Goal: Transaction & Acquisition: Purchase product/service

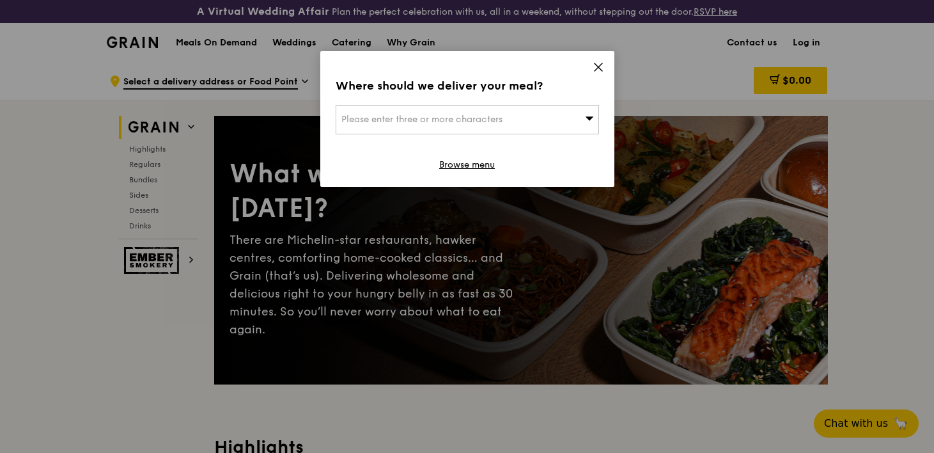
click at [600, 65] on icon at bounding box center [598, 67] width 8 height 8
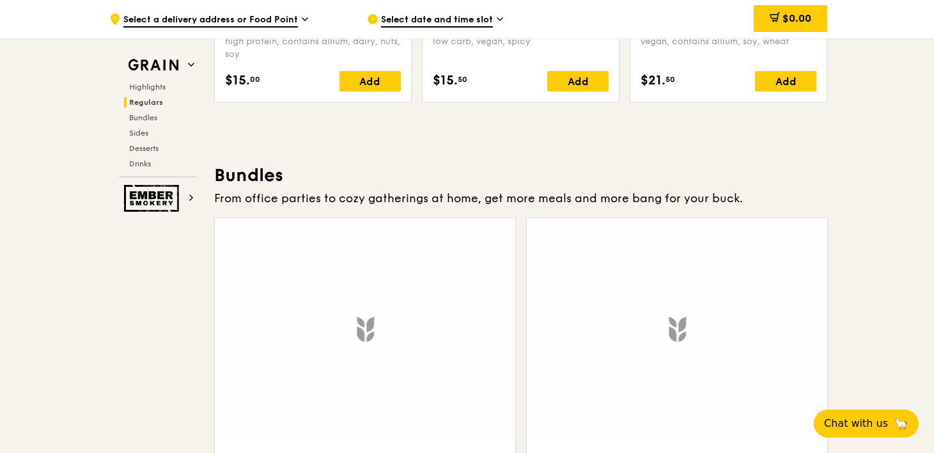
scroll to position [1836, 0]
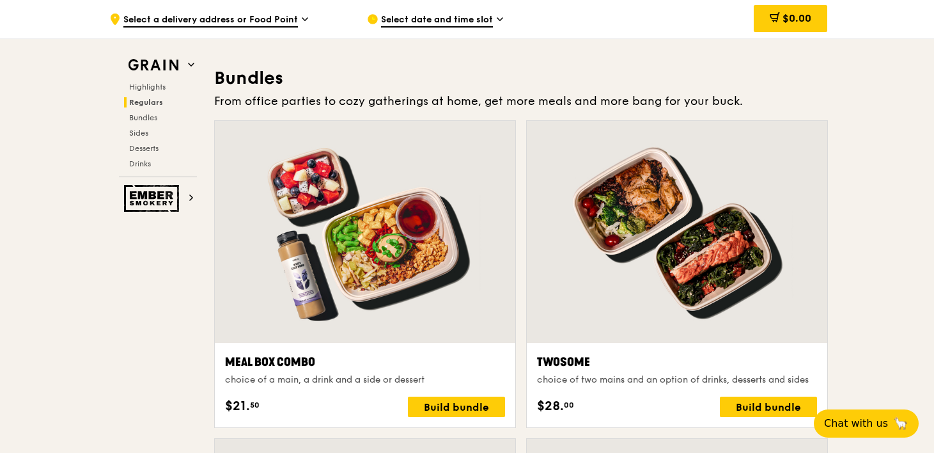
click at [419, 22] on span "Select date and time slot" at bounding box center [437, 20] width 112 height 14
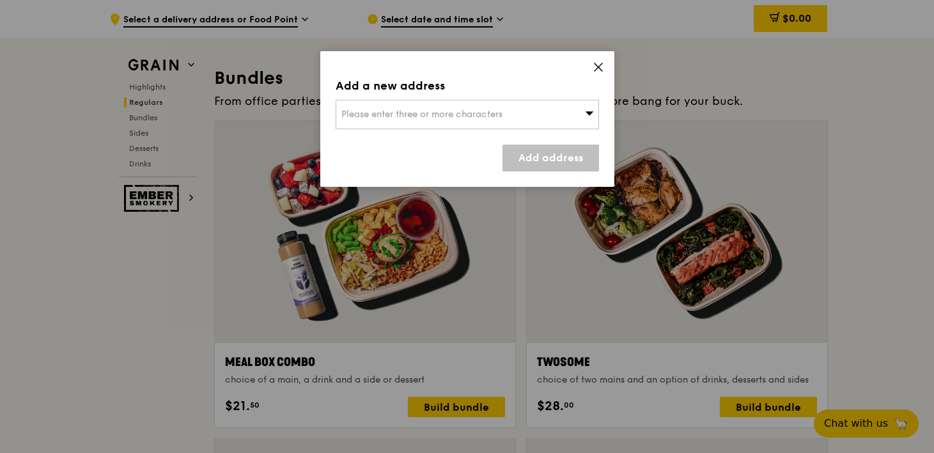
click at [411, 101] on div "Please enter three or more characters" at bounding box center [467, 114] width 263 height 29
type input "249594"
type input "[EMAIL_ADDRESS][DOMAIN_NAME]"
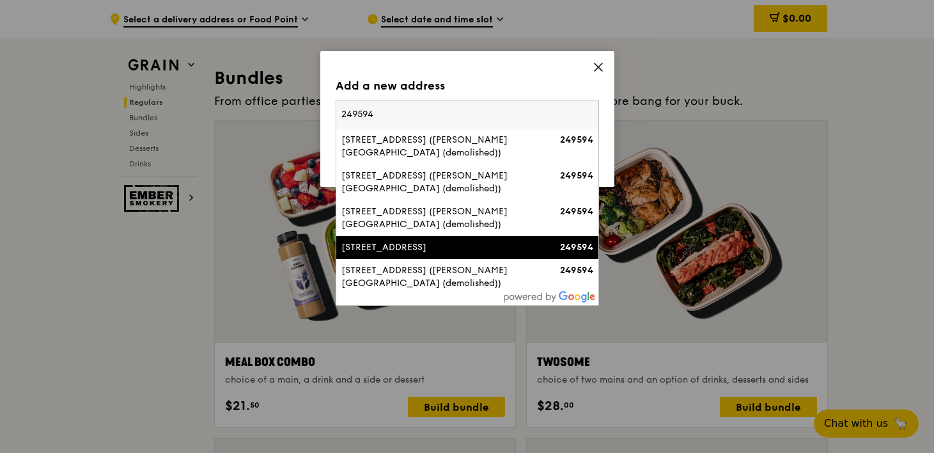
click at [422, 243] on div "[STREET_ADDRESS]" at bounding box center [435, 247] width 189 height 13
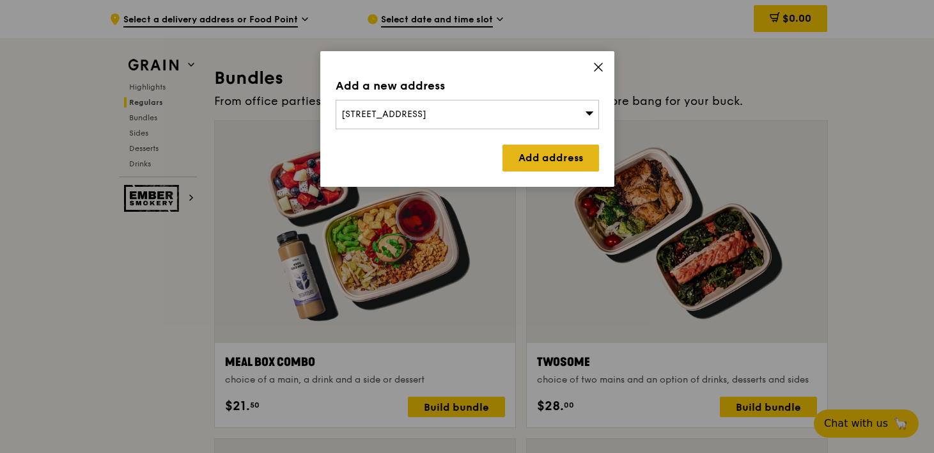
click at [573, 154] on link "Add address" at bounding box center [550, 157] width 97 height 27
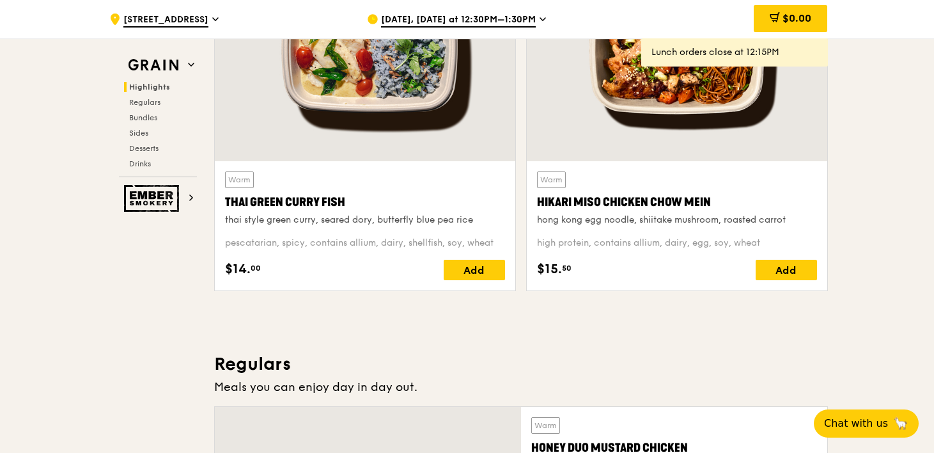
scroll to position [445, 0]
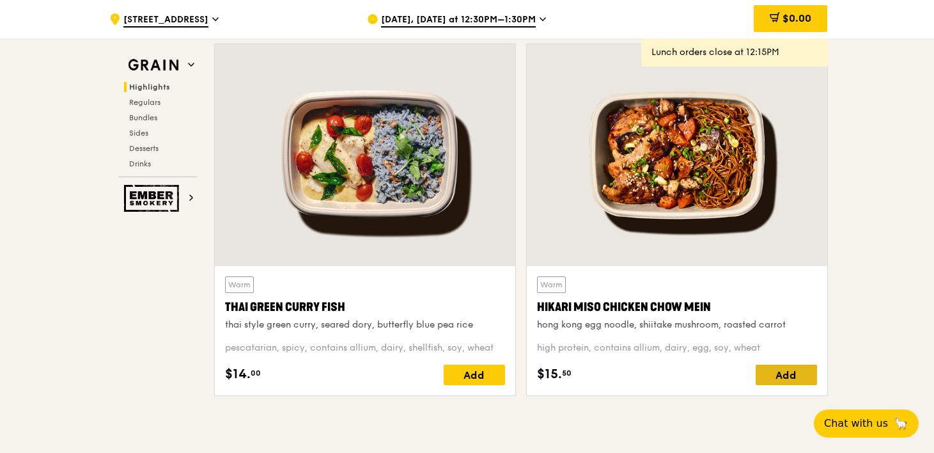
click at [789, 373] on div "Add" at bounding box center [785, 374] width 61 height 20
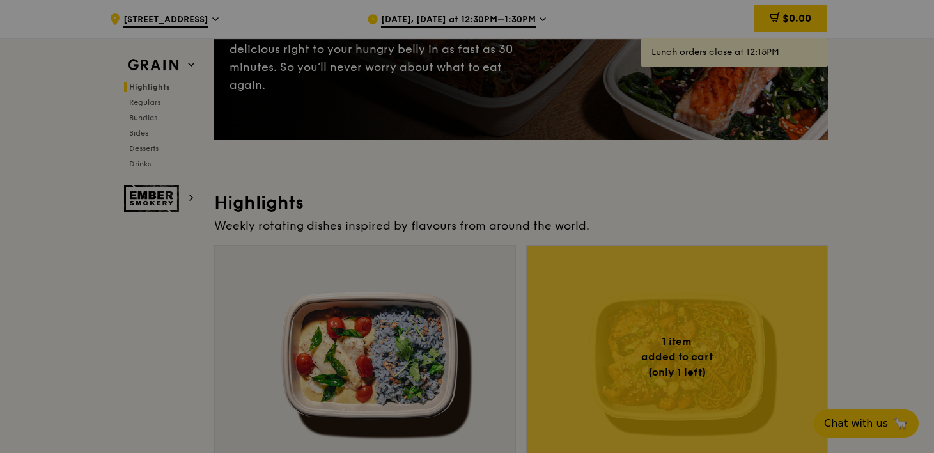
scroll to position [201, 0]
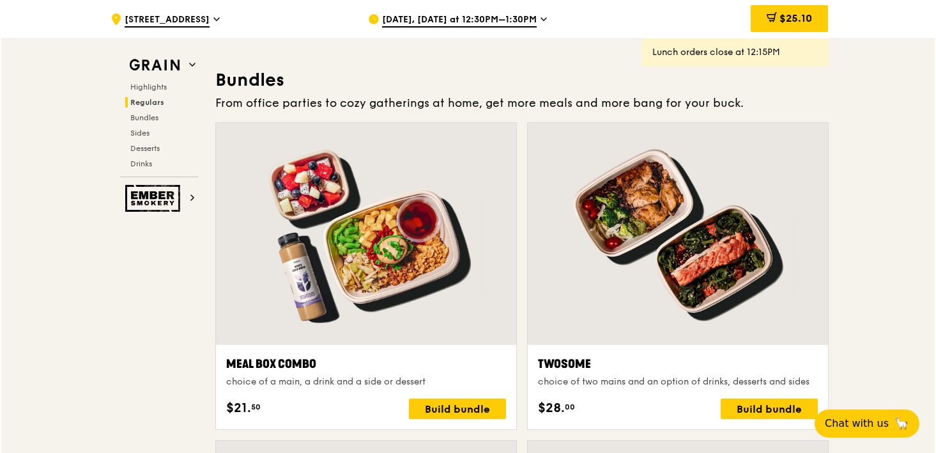
scroll to position [1841, 0]
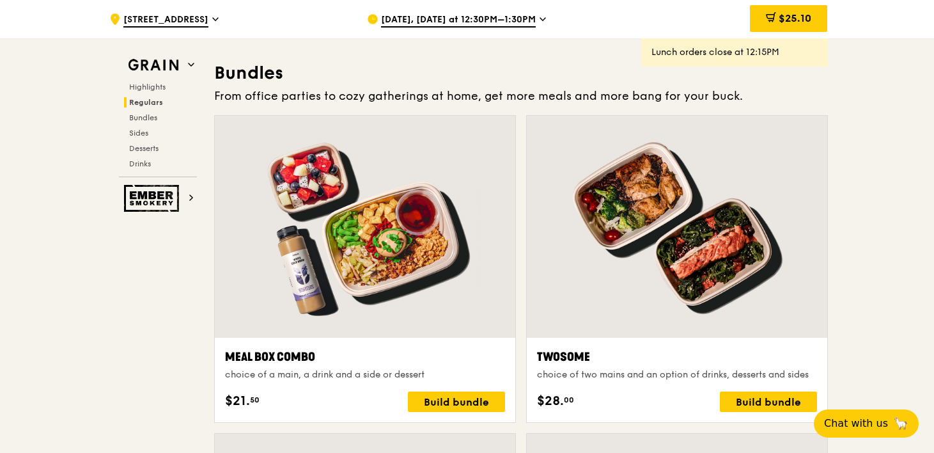
click at [702, 261] on div at bounding box center [677, 227] width 300 height 222
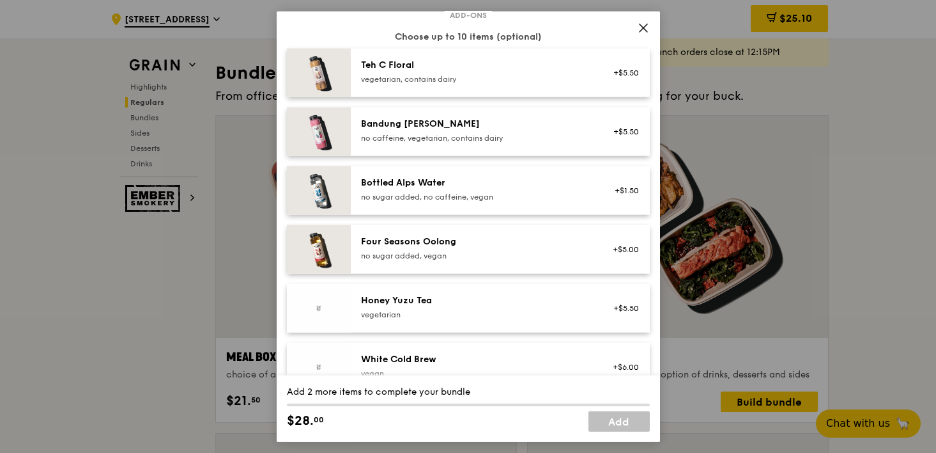
scroll to position [1579, 0]
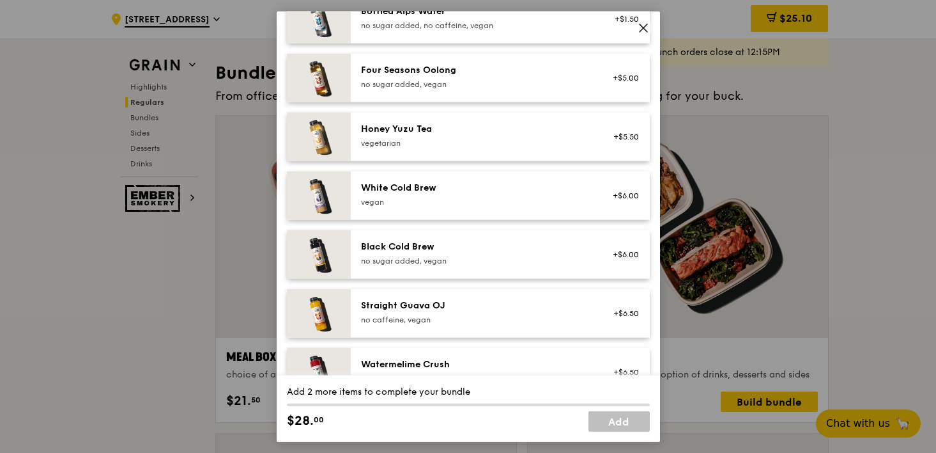
click at [645, 27] on icon at bounding box center [644, 28] width 12 height 12
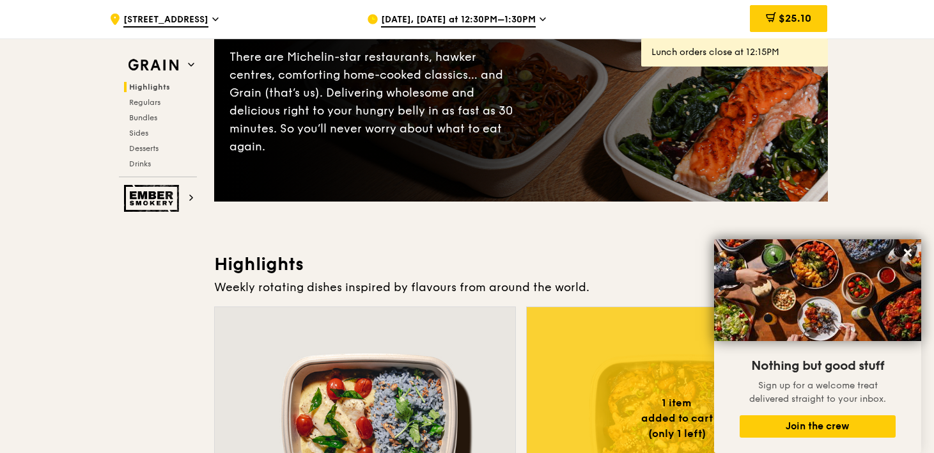
scroll to position [0, 0]
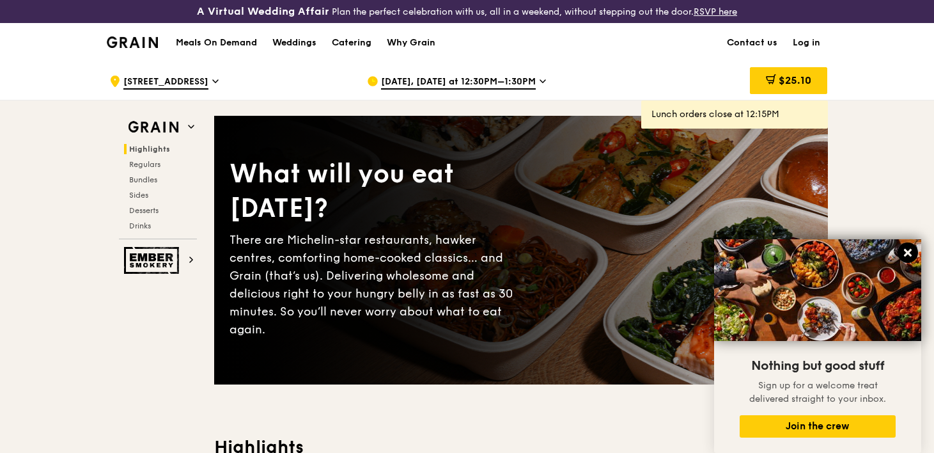
click at [906, 249] on icon at bounding box center [908, 253] width 12 height 12
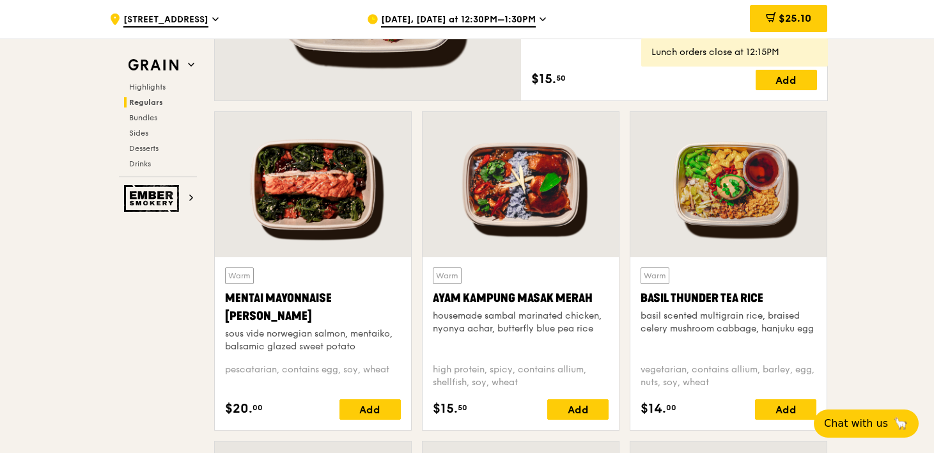
scroll to position [1082, 0]
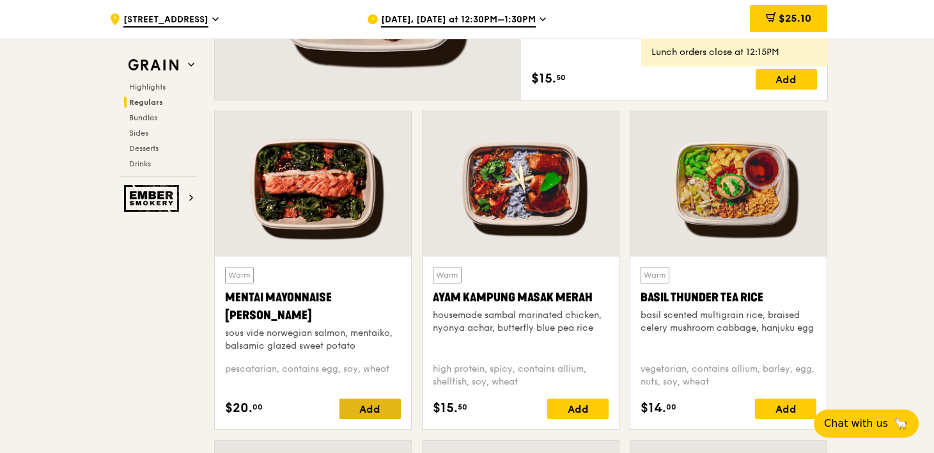
click at [380, 410] on div "Add" at bounding box center [369, 408] width 61 height 20
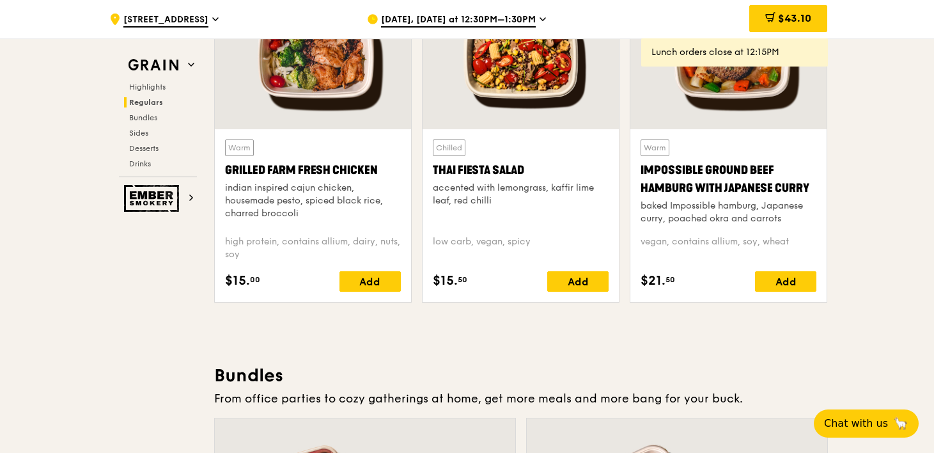
scroll to position [1559, 0]
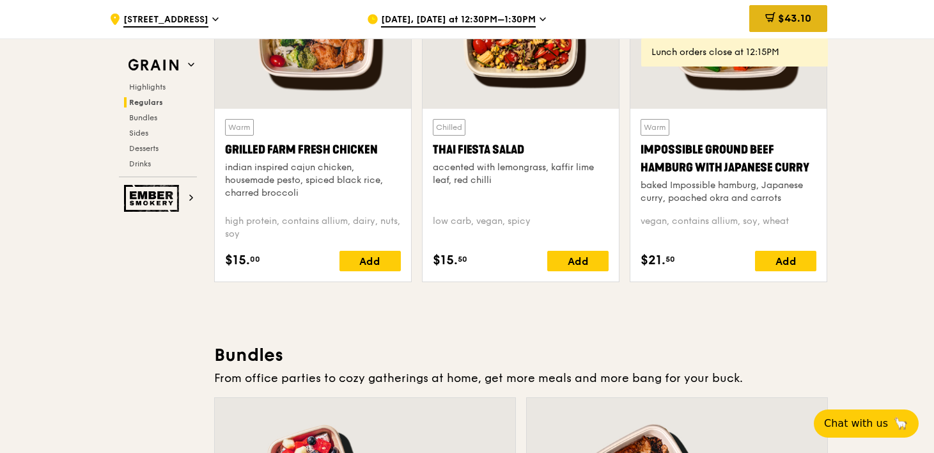
click at [807, 15] on span "$43.10" at bounding box center [794, 18] width 33 height 12
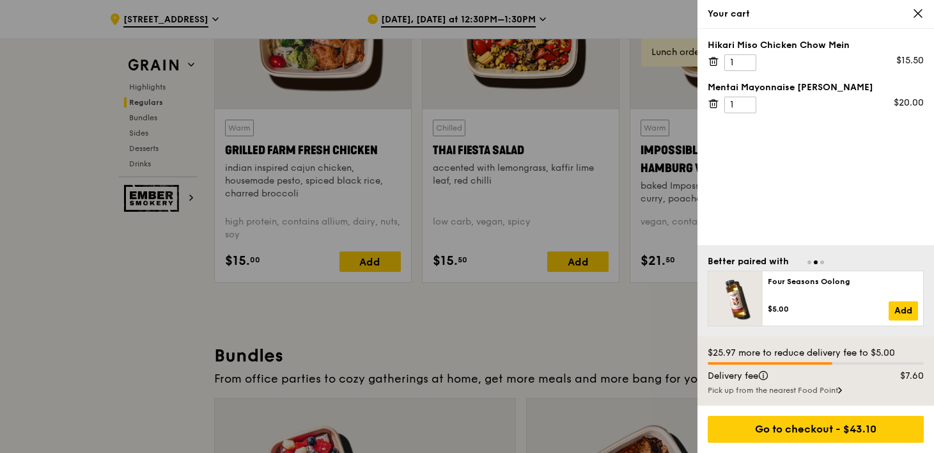
scroll to position [1558, 0]
click at [593, 339] on div at bounding box center [467, 226] width 934 height 453
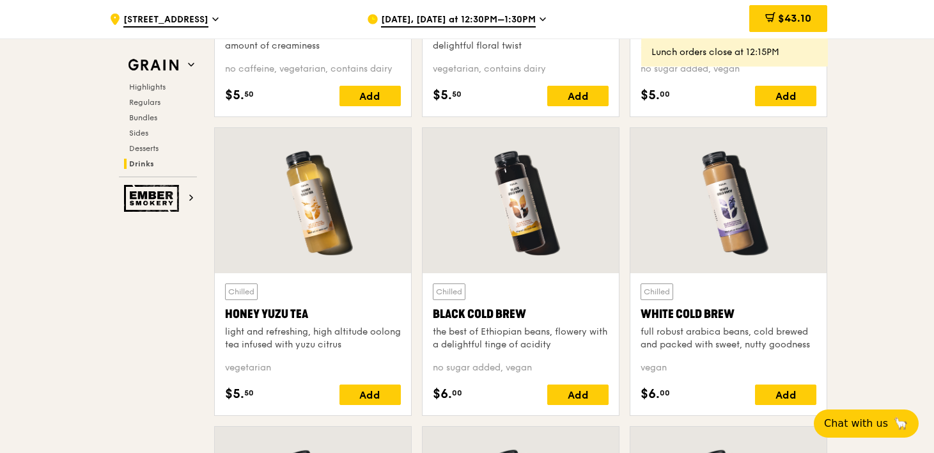
scroll to position [5422, 0]
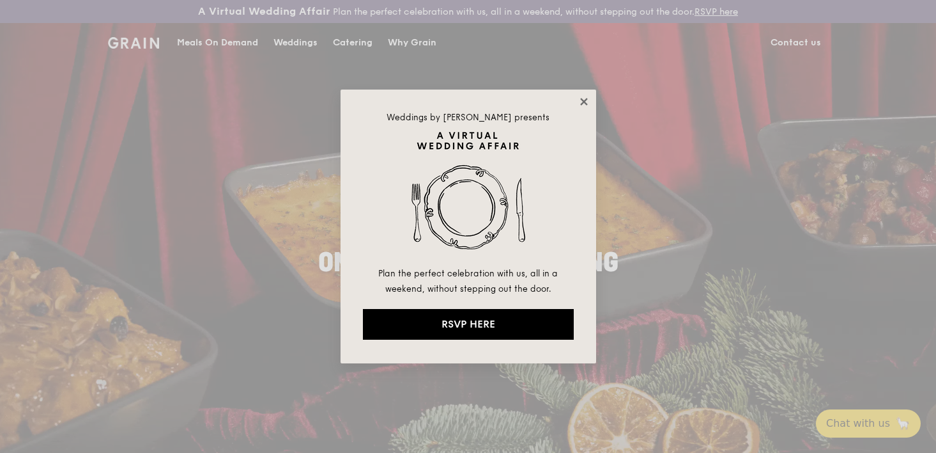
click at [583, 100] on icon at bounding box center [583, 101] width 7 height 7
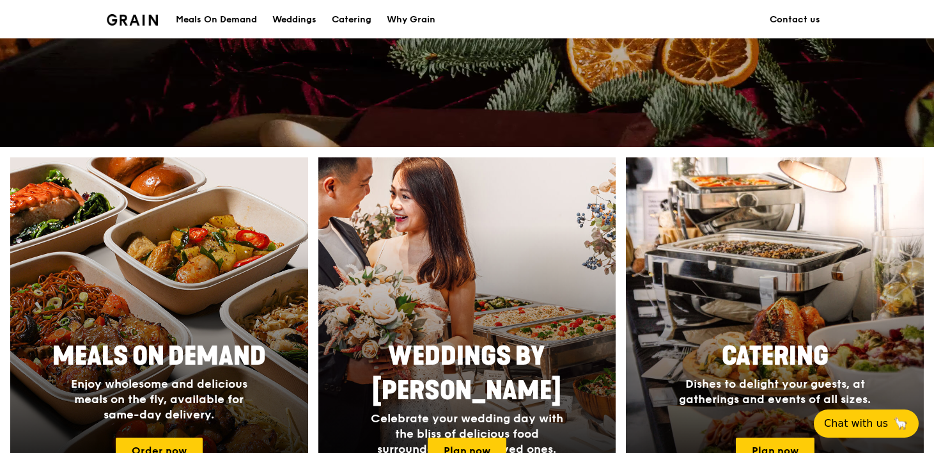
scroll to position [514, 0]
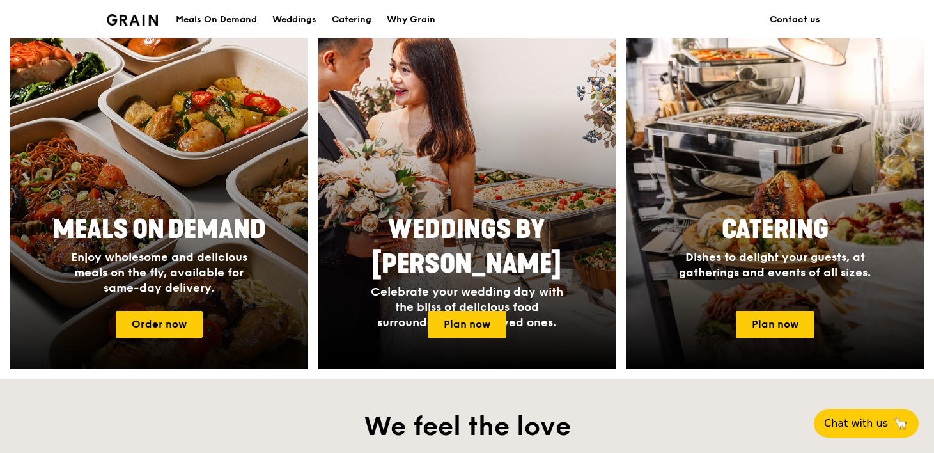
click at [167, 166] on div at bounding box center [159, 199] width 327 height 371
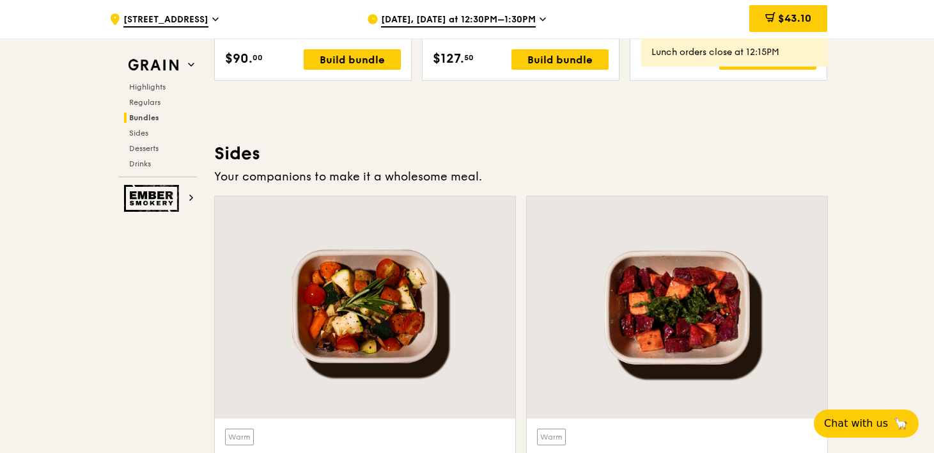
scroll to position [2831, 0]
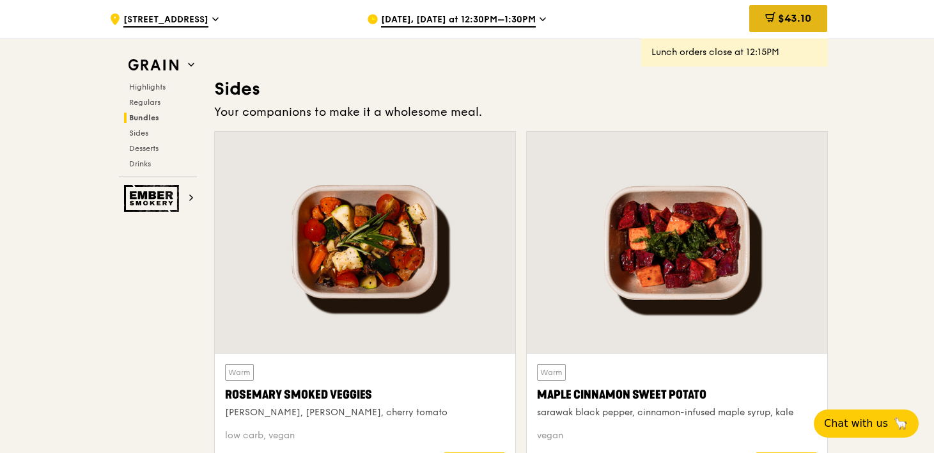
click at [802, 25] on div "$43.10" at bounding box center [788, 18] width 78 height 27
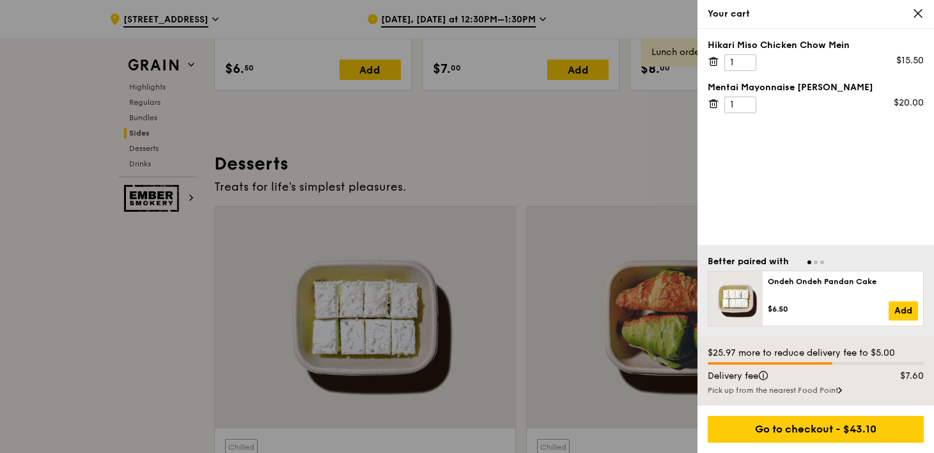
scroll to position [3577, 0]
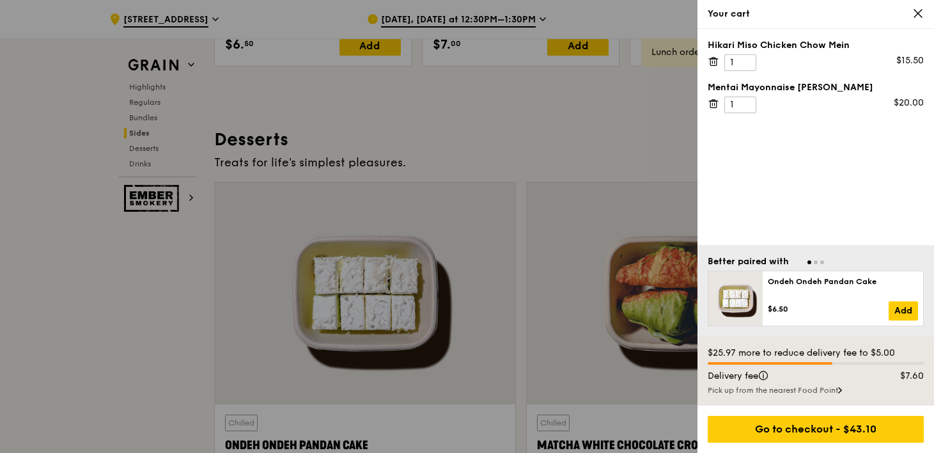
click at [819, 392] on div "Pick up from the nearest Food Point" at bounding box center [816, 390] width 216 height 10
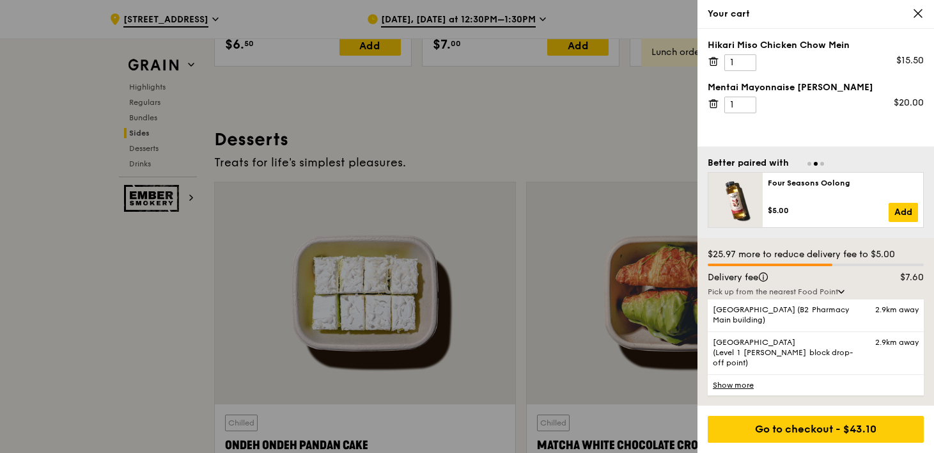
click at [804, 297] on div "Pick up from the nearest Food Point" at bounding box center [816, 291] width 216 height 10
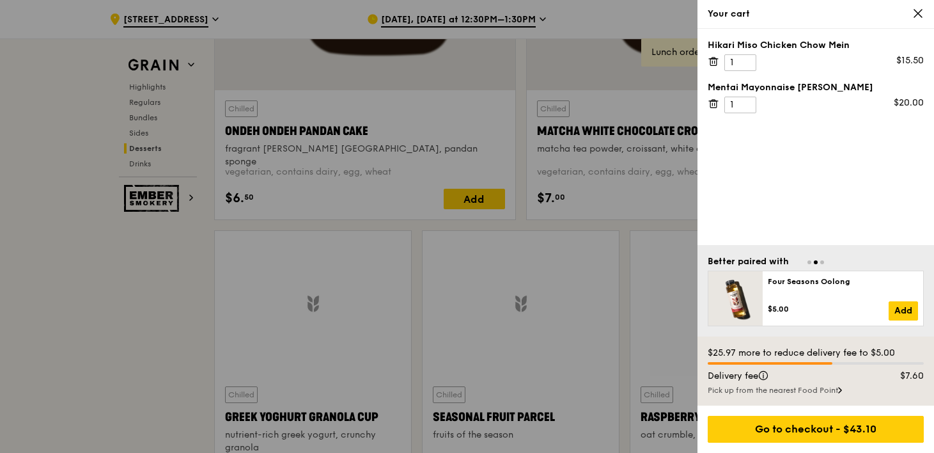
scroll to position [4039, 0]
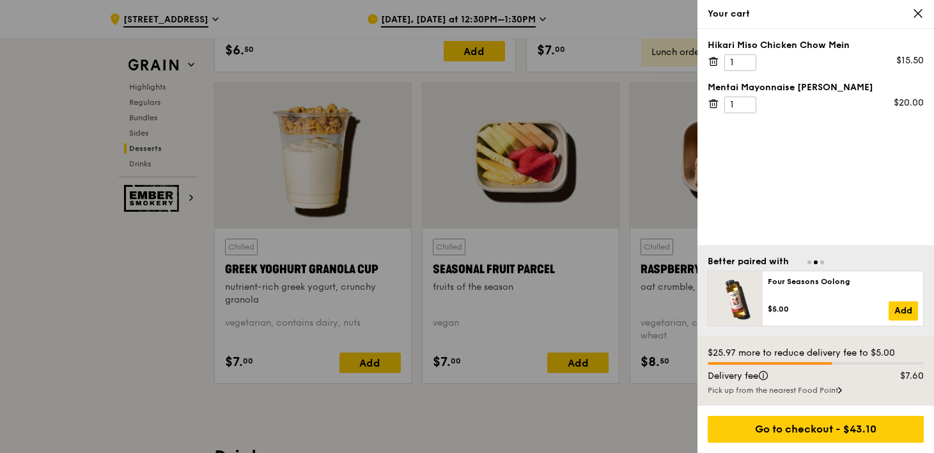
click at [553, 437] on div at bounding box center [467, 226] width 934 height 453
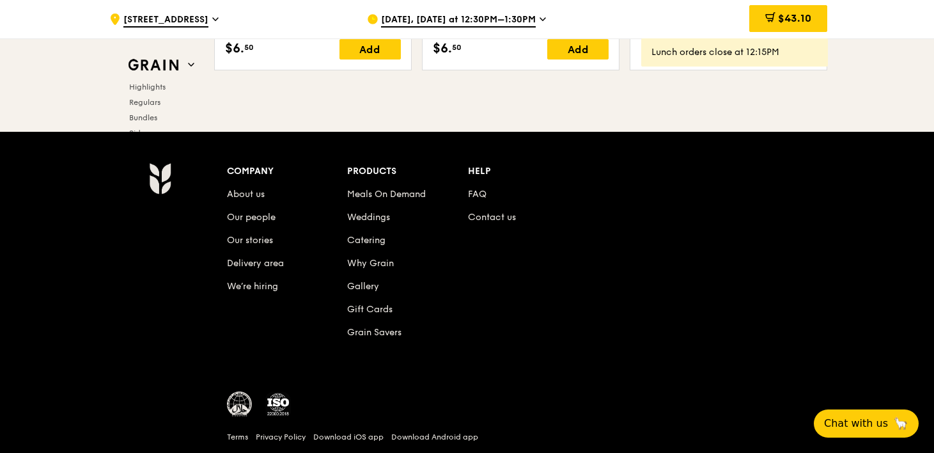
scroll to position [5422, 0]
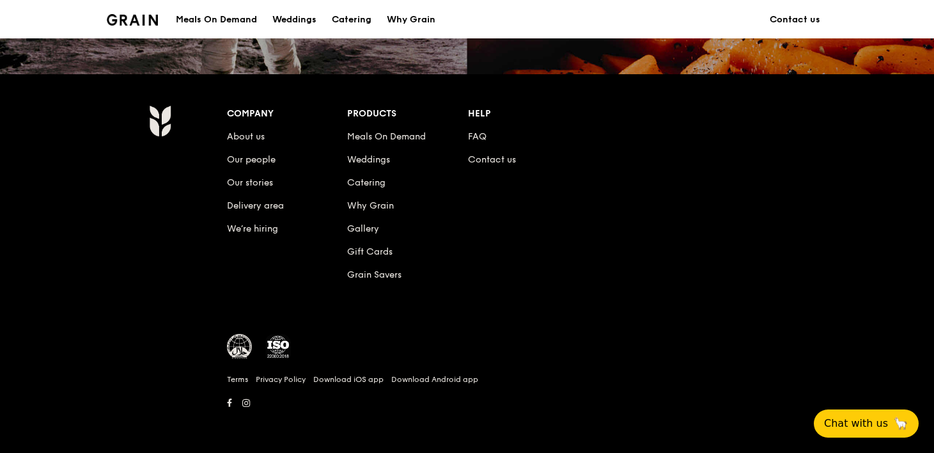
scroll to position [514, 0]
